Goal: Complete application form

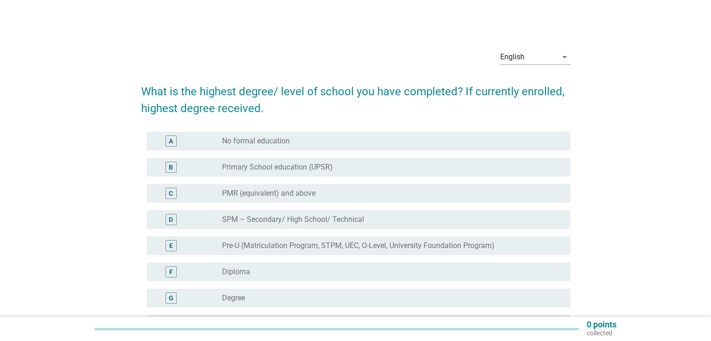
click at [229, 274] on label "Diploma" at bounding box center [236, 271] width 28 height 9
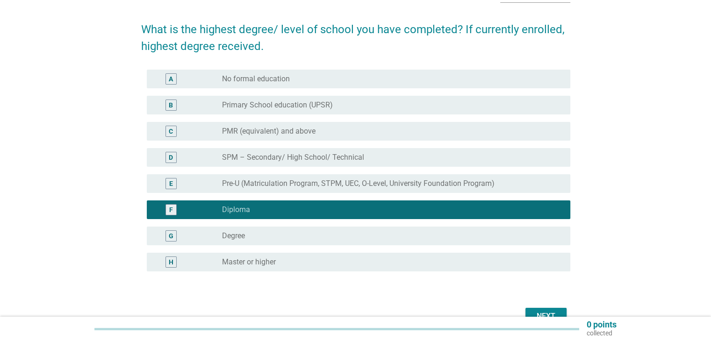
scroll to position [115, 0]
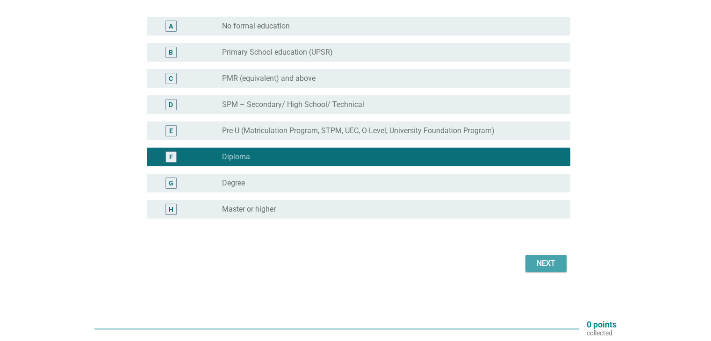
click at [543, 267] on div "Next" at bounding box center [546, 263] width 26 height 11
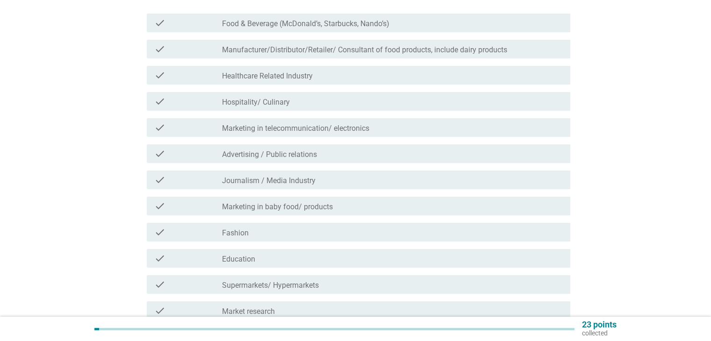
scroll to position [0, 0]
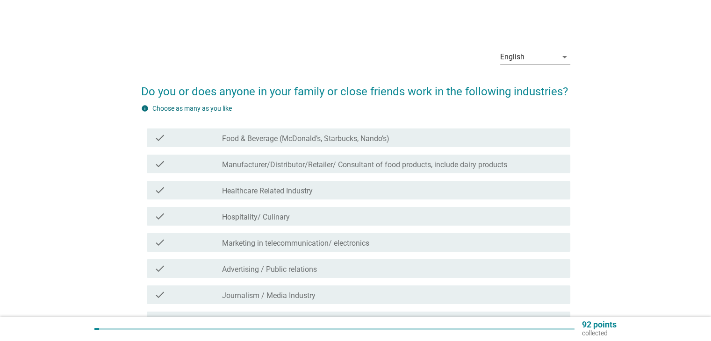
click at [284, 135] on label "Food & Beverage (McDonald’s, Starbucks, Nando’s)" at bounding box center [305, 138] width 167 height 9
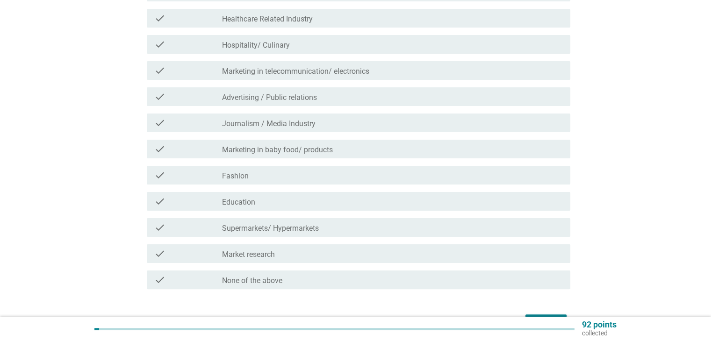
scroll to position [187, 0]
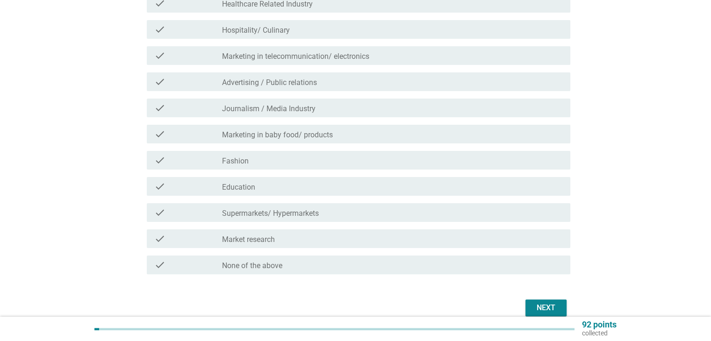
click at [544, 306] on div "Next" at bounding box center [546, 307] width 26 height 11
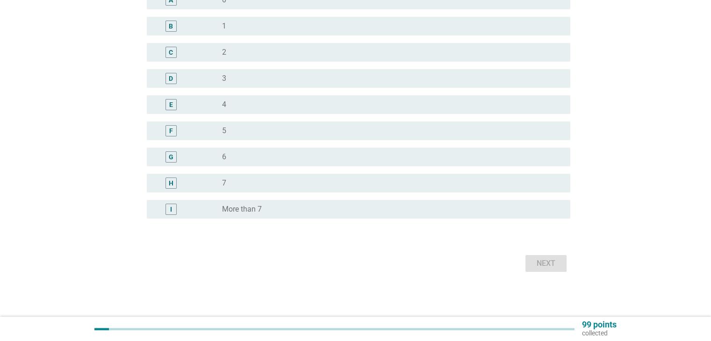
scroll to position [0, 0]
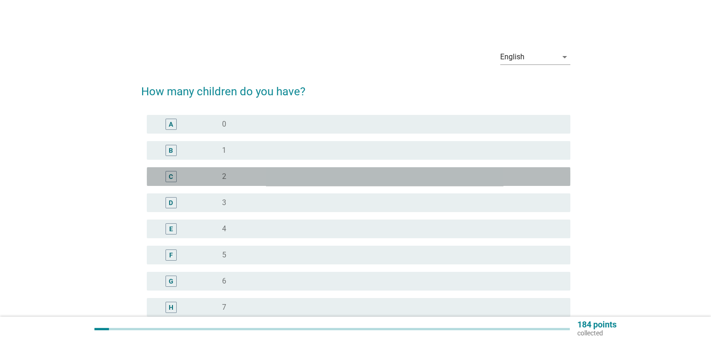
click at [323, 178] on div "radio_button_unchecked 2" at bounding box center [388, 176] width 333 height 9
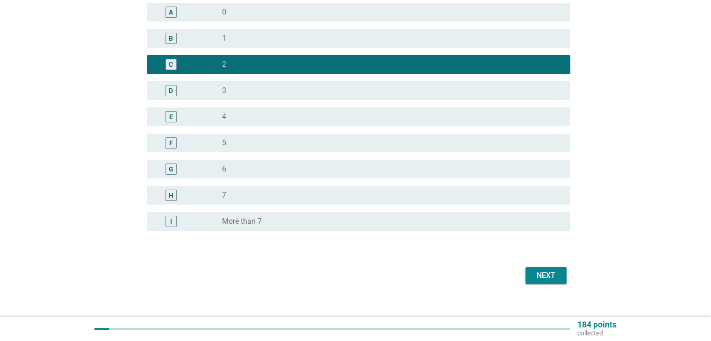
scroll to position [124, 0]
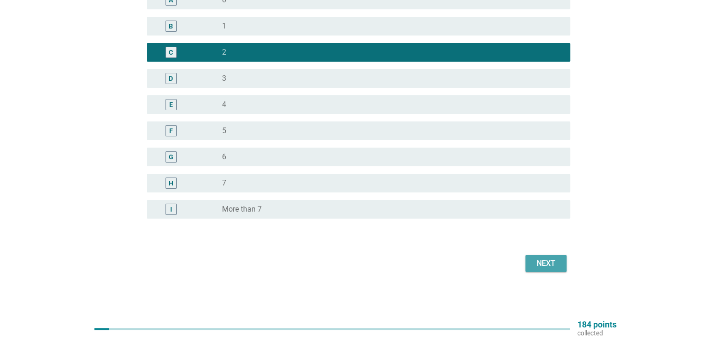
click at [557, 262] on div "Next" at bounding box center [546, 263] width 26 height 11
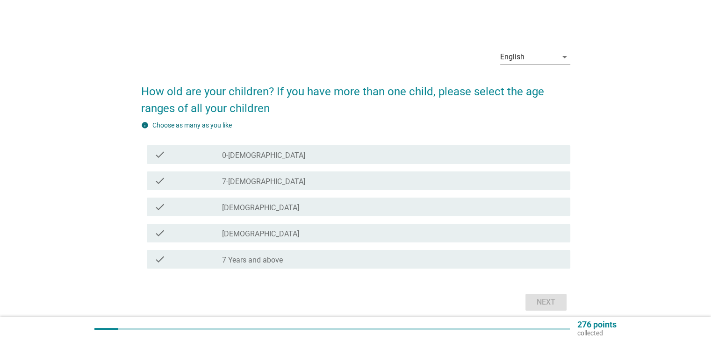
click at [284, 212] on div "check_box_outline_blank [DEMOGRAPHIC_DATA]" at bounding box center [392, 206] width 340 height 11
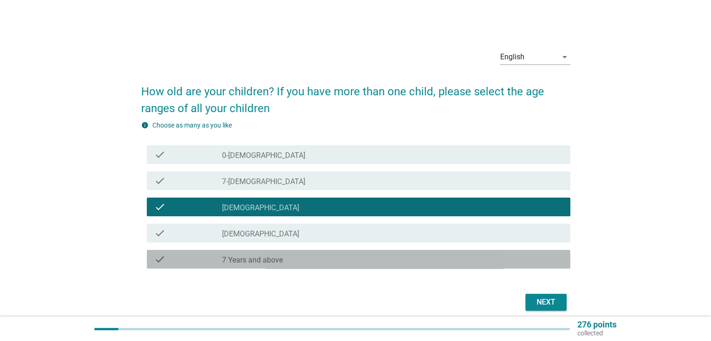
click at [280, 263] on label "7 Years and above" at bounding box center [252, 260] width 61 height 9
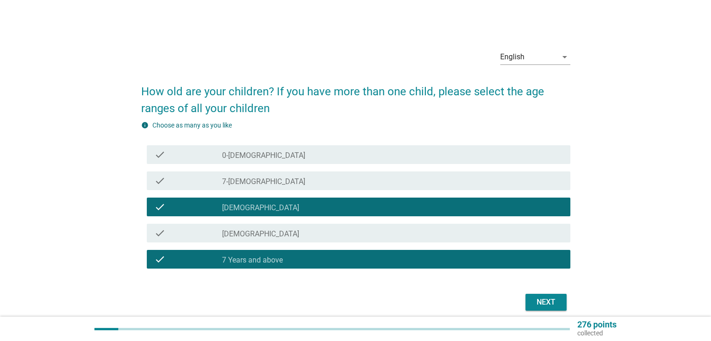
click at [550, 302] on div "Next" at bounding box center [546, 302] width 26 height 11
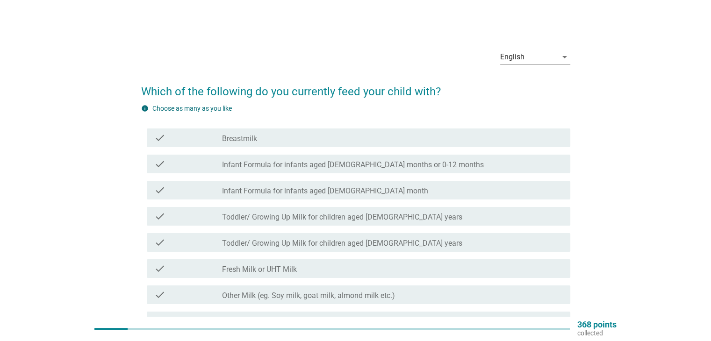
click at [301, 218] on label "Toddler/ Growing Up Milk for children aged [DEMOGRAPHIC_DATA] years" at bounding box center [342, 217] width 240 height 9
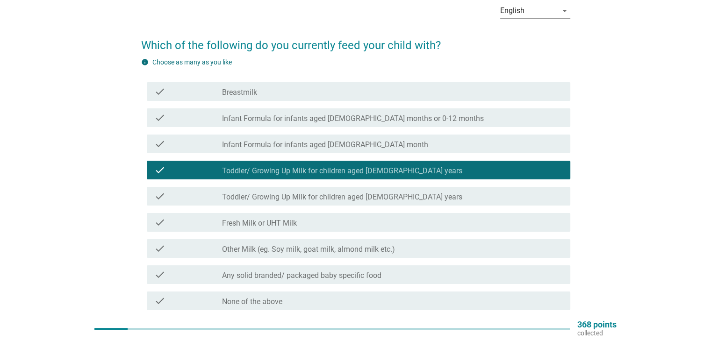
scroll to position [62, 0]
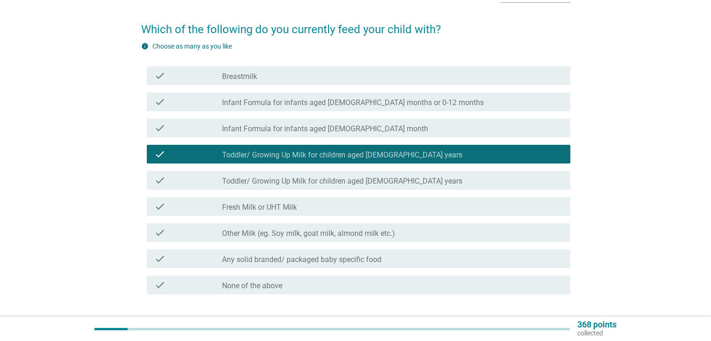
click at [330, 229] on label "Other Milk (eg. Soy milk, goat milk, almond milk etc.)" at bounding box center [308, 233] width 173 height 9
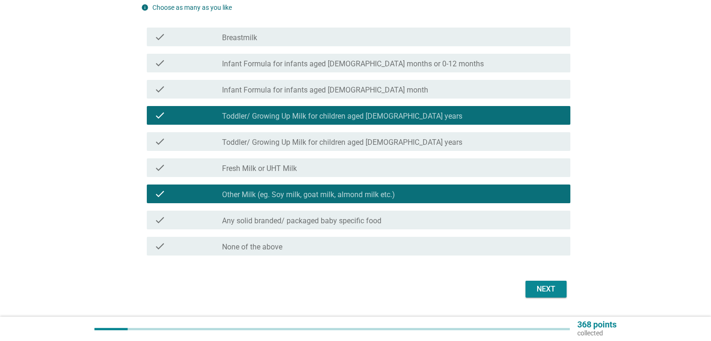
scroll to position [127, 0]
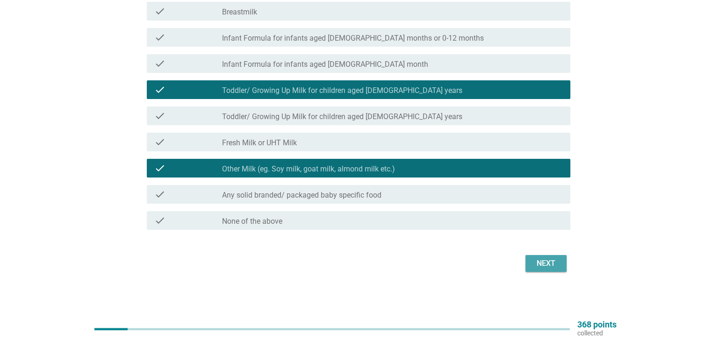
click at [566, 262] on button "Next" at bounding box center [545, 263] width 41 height 17
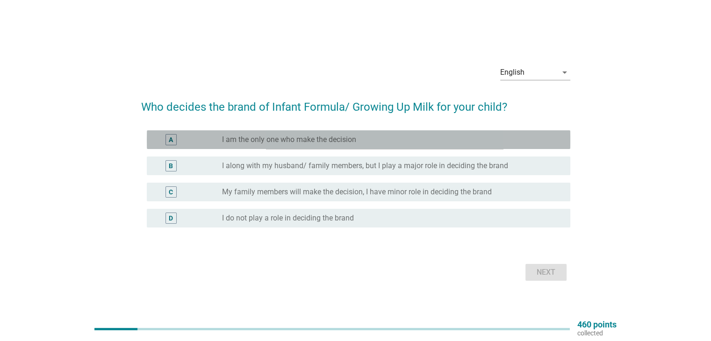
click at [307, 144] on label "I am the only one who make the decision" at bounding box center [289, 139] width 134 height 9
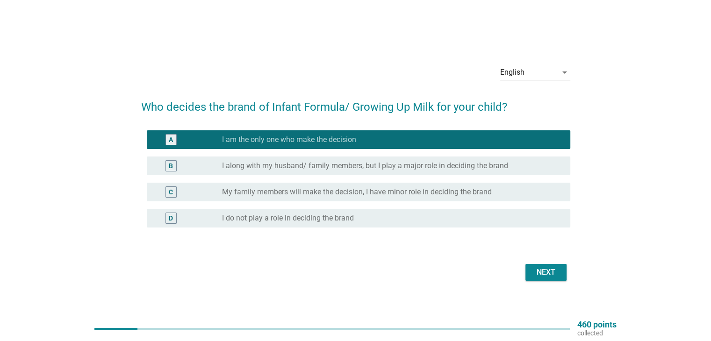
click at [533, 272] on div "Next" at bounding box center [546, 272] width 26 height 11
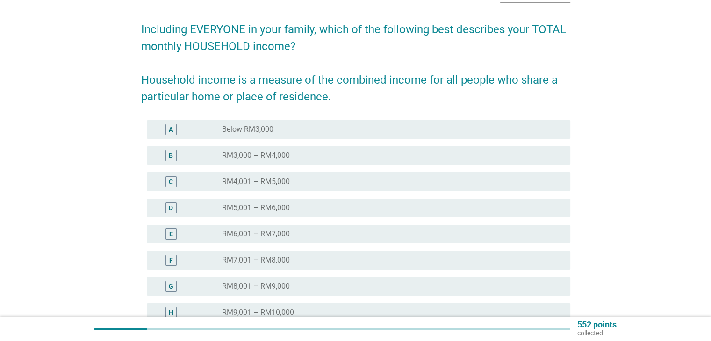
scroll to position [124, 0]
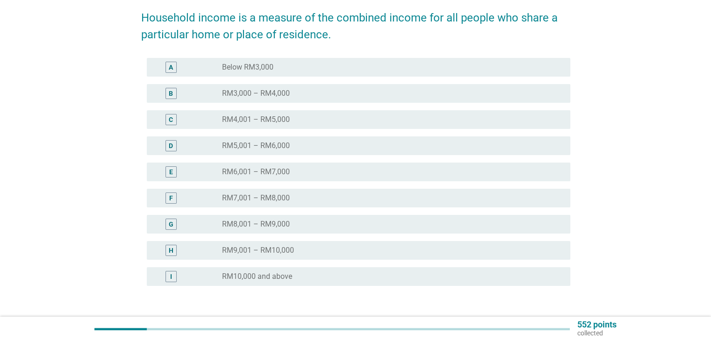
click at [305, 257] on div "H radio_button_unchecked RM9,001 – RM10,000" at bounding box center [358, 250] width 423 height 19
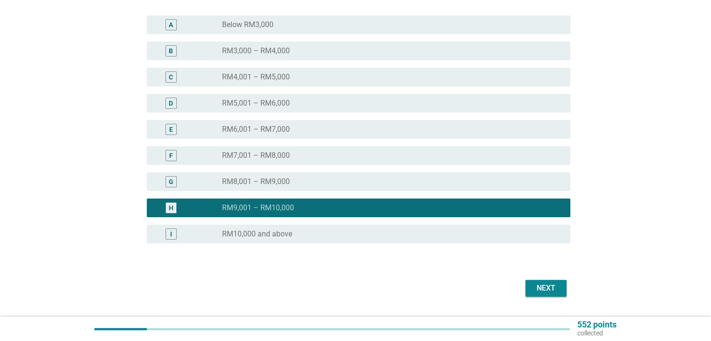
scroll to position [192, 0]
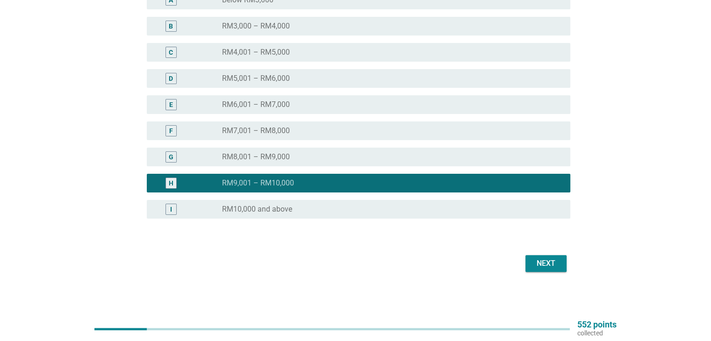
click at [547, 261] on div "Next" at bounding box center [546, 263] width 26 height 11
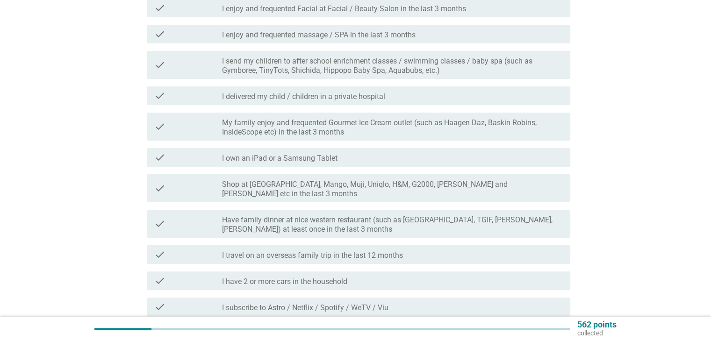
scroll to position [0, 0]
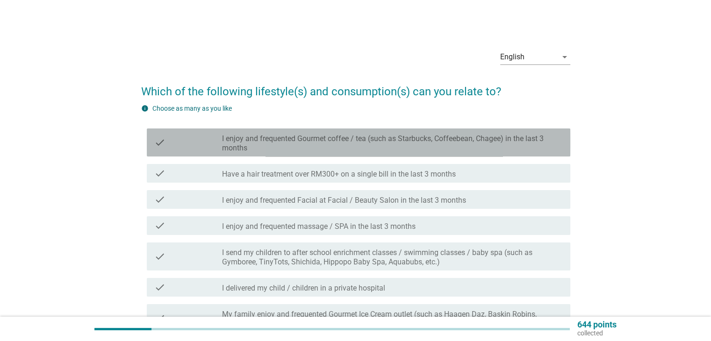
click at [257, 151] on label "I enjoy and frequented Gourmet coffee / tea (such as Starbucks, Coffeebean, Cha…" at bounding box center [392, 143] width 340 height 19
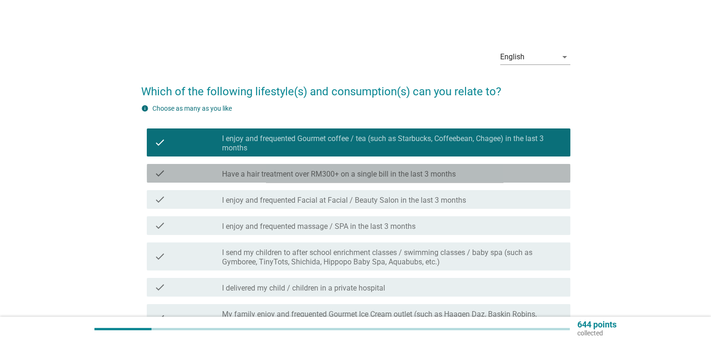
click at [270, 179] on div "check check_box_outline_blank Have a hair treatment over RM300+ on a single bil…" at bounding box center [358, 173] width 423 height 19
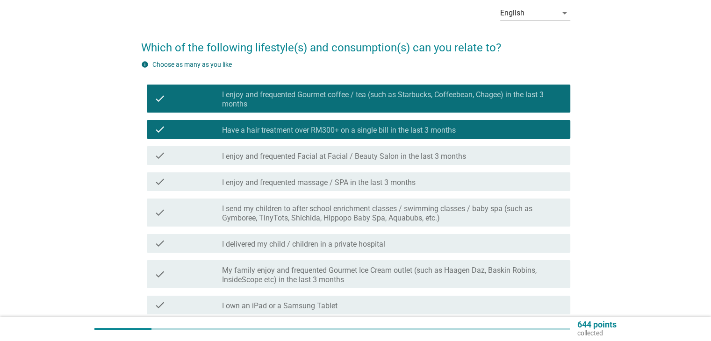
scroll to position [62, 0]
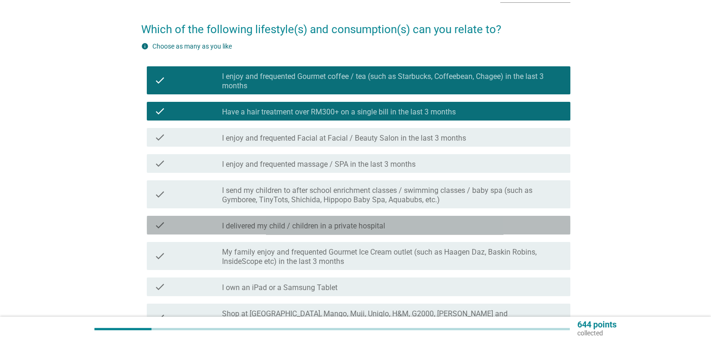
click at [324, 227] on label "I delivered my child / children in a private hospital" at bounding box center [303, 225] width 163 height 9
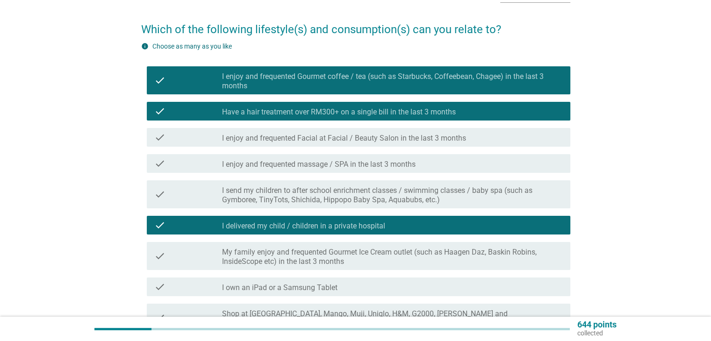
click at [324, 227] on label "I delivered my child / children in a private hospital" at bounding box center [303, 225] width 163 height 9
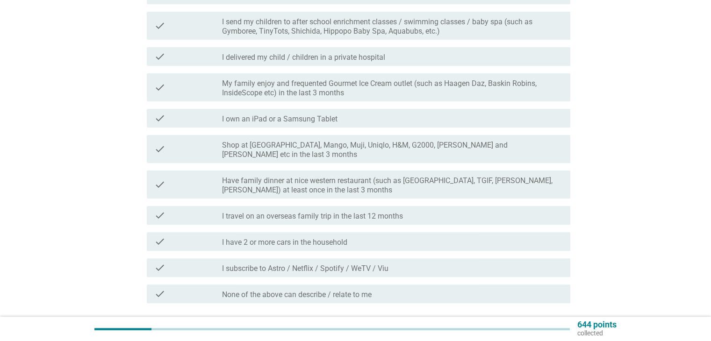
scroll to position [249, 0]
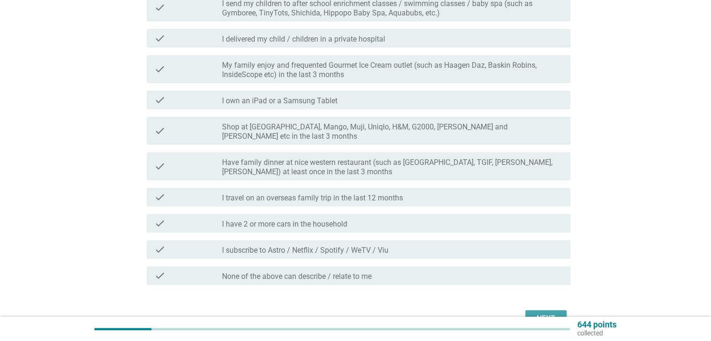
click at [536, 313] on div "Next" at bounding box center [546, 318] width 26 height 11
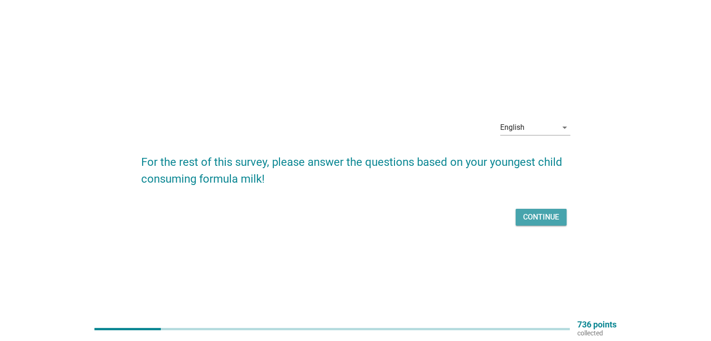
click at [549, 216] on div "Continue" at bounding box center [541, 217] width 36 height 11
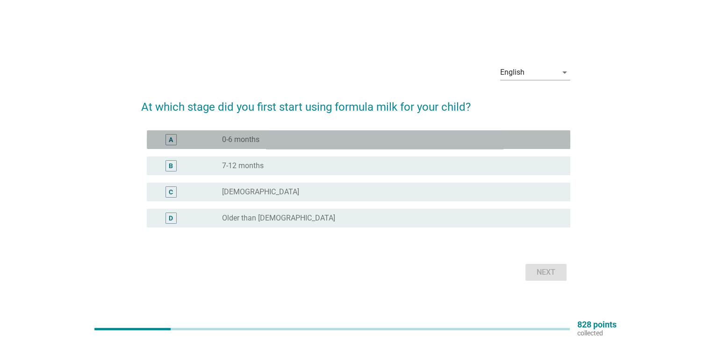
click at [264, 138] on div "radio_button_unchecked 0-6 months" at bounding box center [388, 139] width 333 height 9
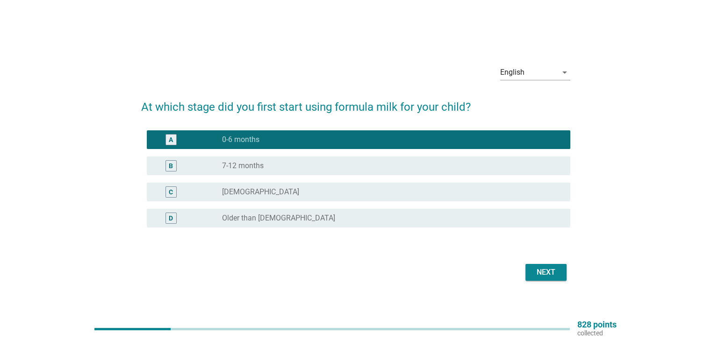
click at [535, 270] on div "Next" at bounding box center [546, 272] width 26 height 11
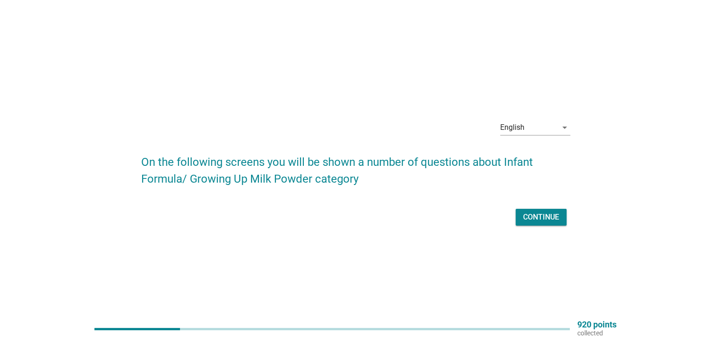
scroll to position [24, 0]
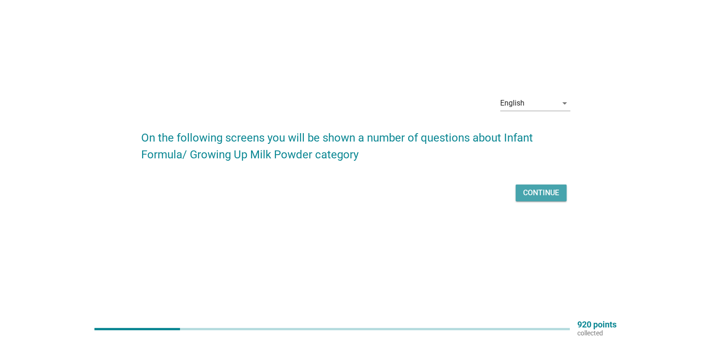
click at [530, 191] on div "Continue" at bounding box center [541, 192] width 36 height 11
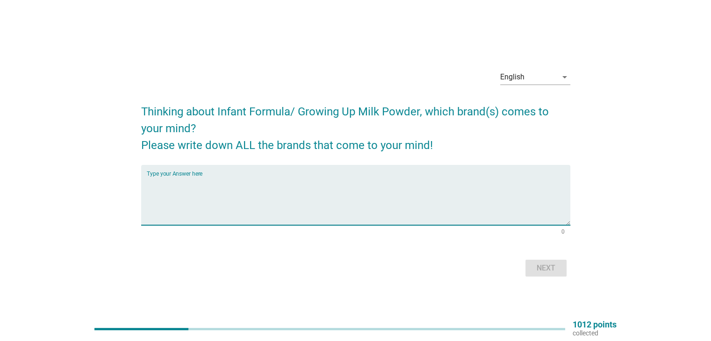
click at [200, 189] on textarea "Type your Answer here" at bounding box center [358, 200] width 423 height 49
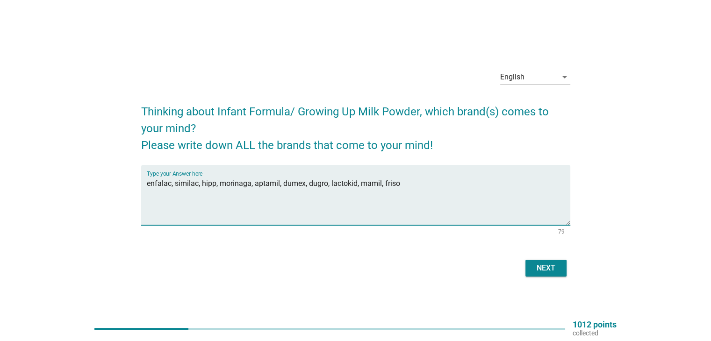
type textarea "enfalac, similac, hipp, morinaga, aptamil, dumex, dugro, lactokid, mamil, friso"
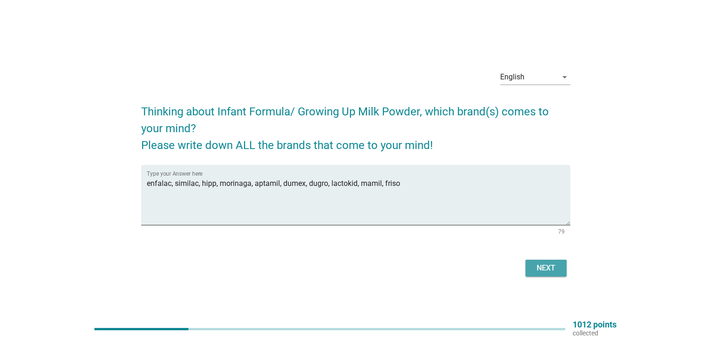
click at [533, 263] on div "Next" at bounding box center [546, 268] width 26 height 11
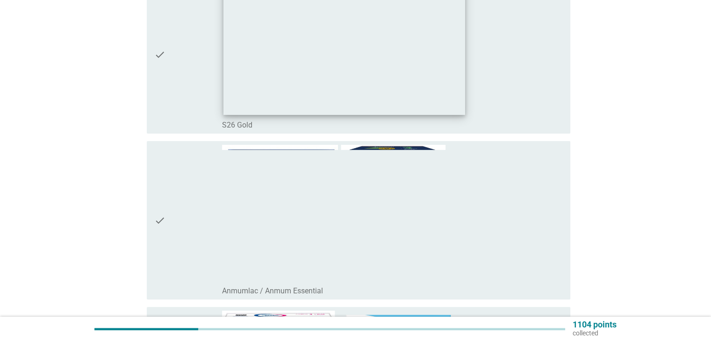
scroll to position [124, 0]
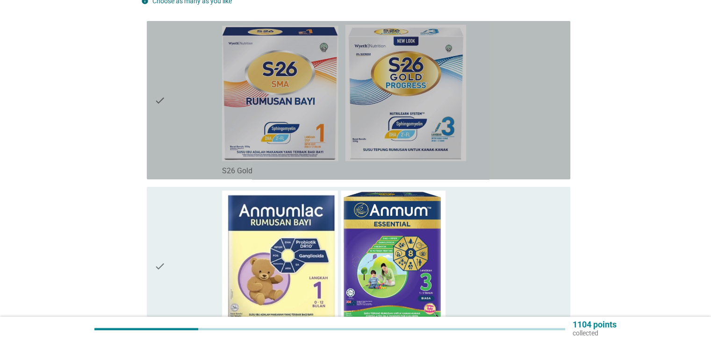
click at [174, 109] on div "check" at bounding box center [188, 100] width 68 height 151
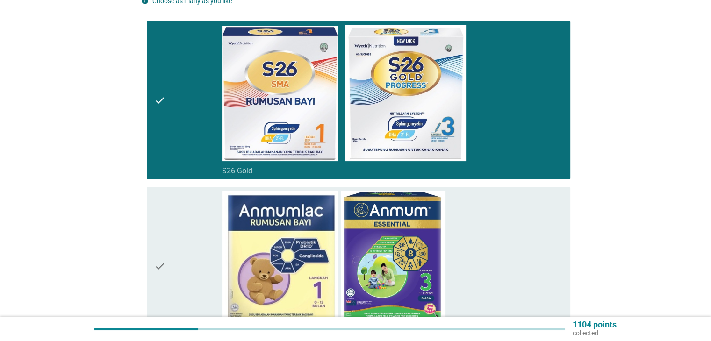
scroll to position [187, 0]
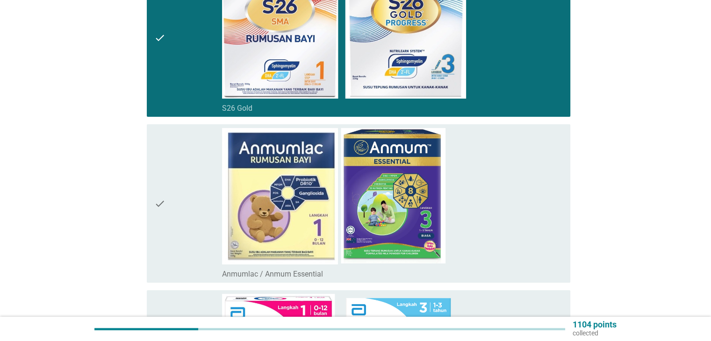
click at [179, 149] on div "check" at bounding box center [188, 203] width 68 height 151
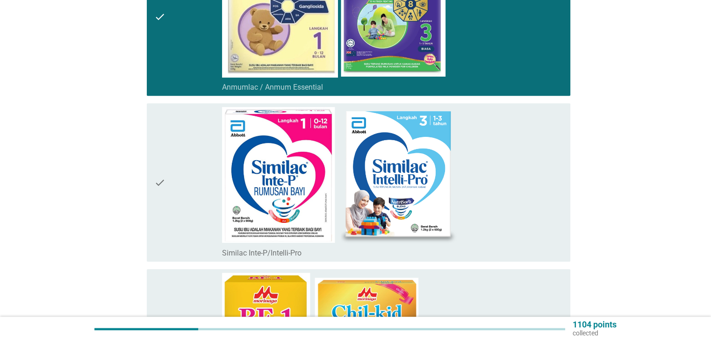
click at [179, 149] on div "check" at bounding box center [188, 182] width 68 height 151
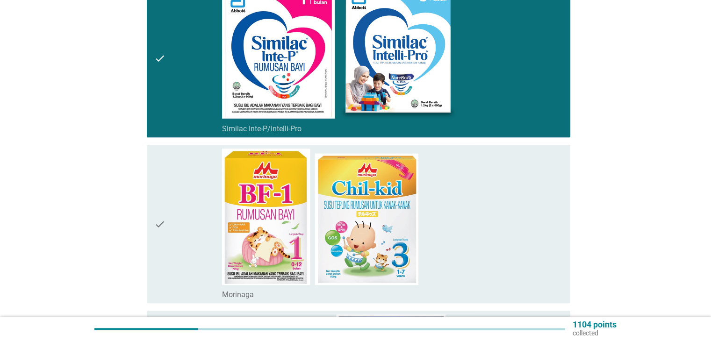
click at [179, 185] on div "check" at bounding box center [188, 224] width 68 height 151
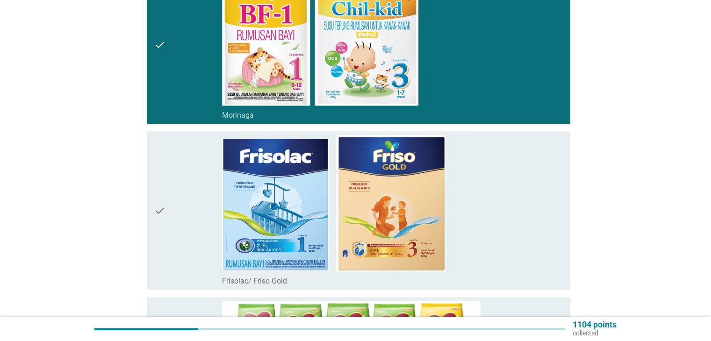
scroll to position [685, 0]
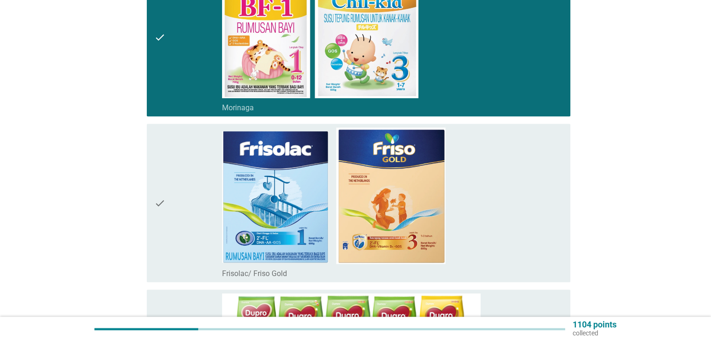
click at [178, 187] on div "check" at bounding box center [188, 203] width 68 height 151
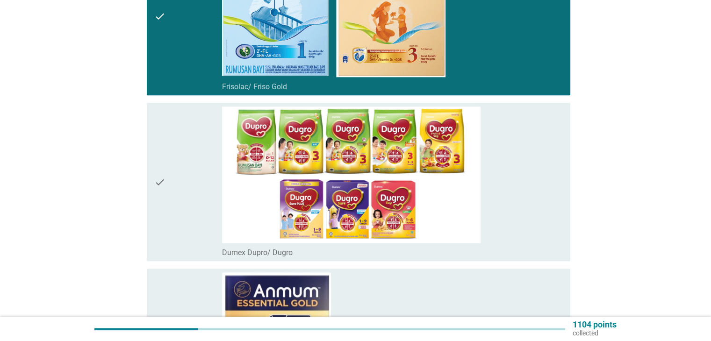
click at [178, 187] on div "check" at bounding box center [188, 182] width 68 height 151
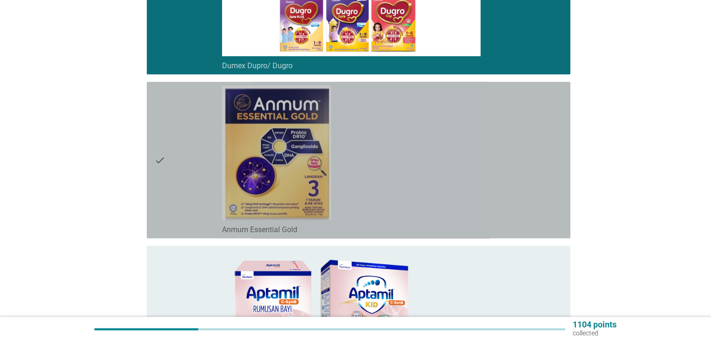
click at [178, 185] on div "check" at bounding box center [188, 160] width 68 height 149
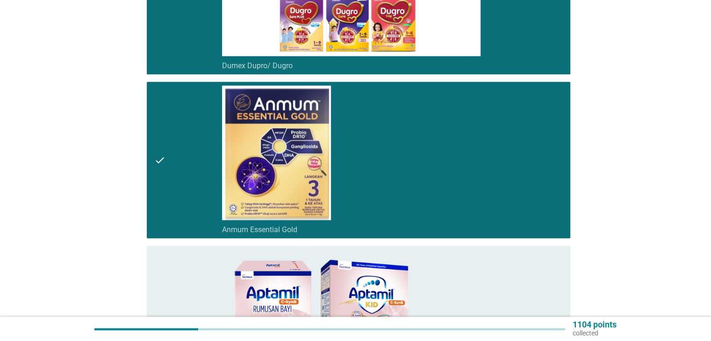
scroll to position [1246, 0]
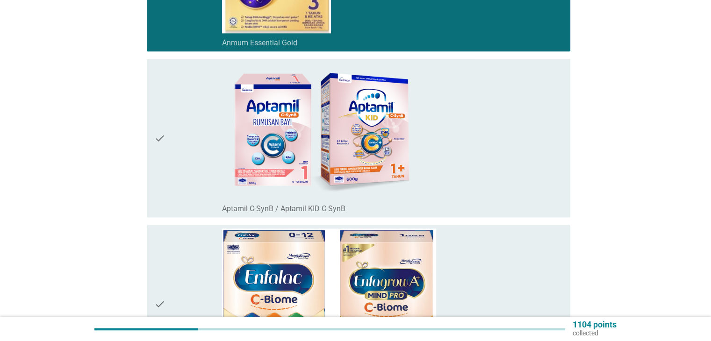
click at [178, 185] on div "check" at bounding box center [188, 138] width 68 height 151
